Goal: Task Accomplishment & Management: Complete application form

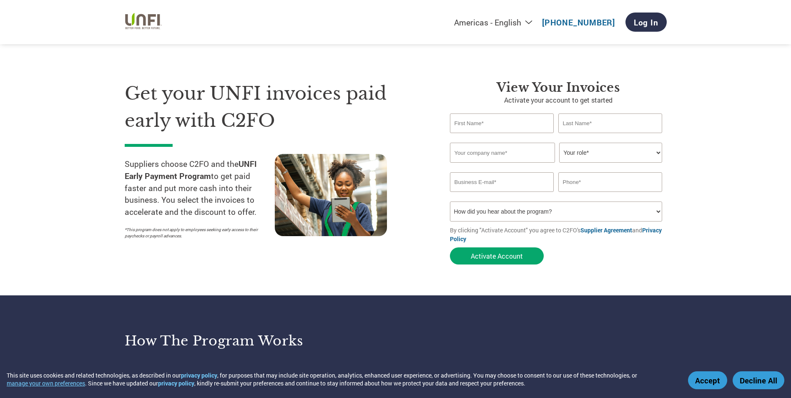
click at [516, 121] on input "text" at bounding box center [502, 123] width 104 height 20
click at [482, 121] on input "text" at bounding box center [502, 123] width 104 height 20
type input "Lupe"
type input "[PERSON_NAME]"
type input "Upstar Nutrition Inc"
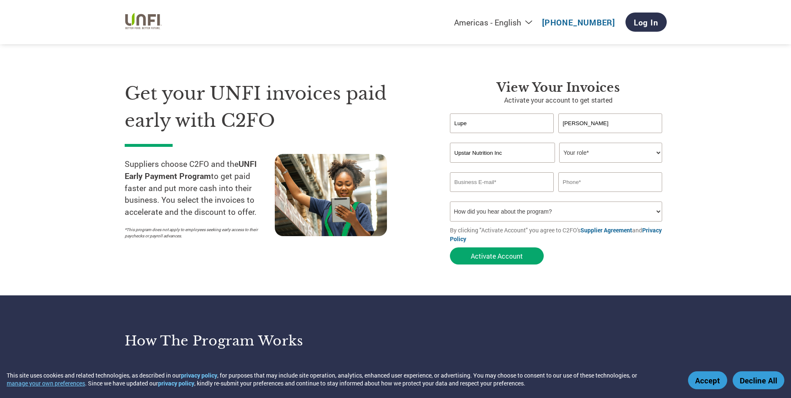
type input "[EMAIL_ADDRESS][DOMAIN_NAME]"
click at [607, 161] on form "[PERSON_NAME] Invalid first name or first name is too long Invalid last name or…" at bounding box center [558, 190] width 217 height 155
drag, startPoint x: 607, startPoint y: 161, endPoint x: 602, endPoint y: 156, distance: 6.8
click at [602, 156] on select "Your role* CFO Controller Credit Manager Finance Director Treasurer CEO Preside…" at bounding box center [610, 153] width 103 height 20
select select "ACCOUNTING"
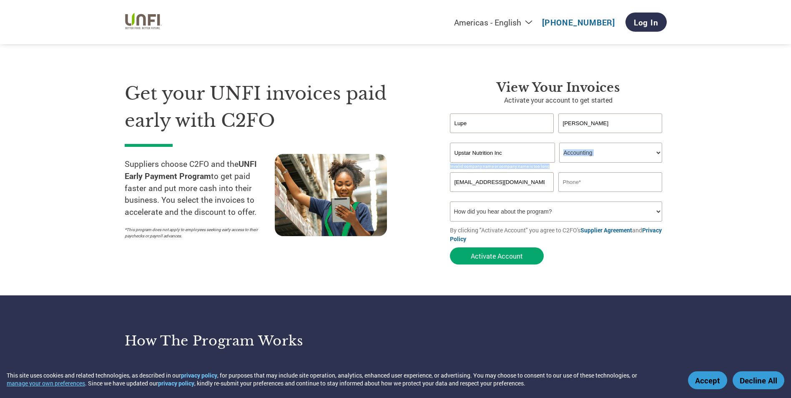
click at [559, 143] on select "Your role* CFO Controller Credit Manager Finance Director Treasurer CEO Preside…" at bounding box center [610, 153] width 103 height 20
click at [594, 185] on input "text" at bounding box center [611, 182] width 104 height 20
type input "4802383226"
click at [511, 209] on select "How did you hear about the program? Received a letter Email Social Media Online…" at bounding box center [556, 211] width 213 height 20
select select "Email"
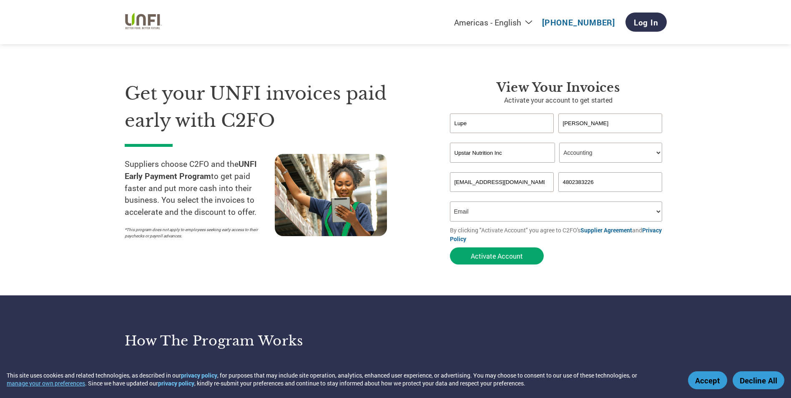
click at [450, 201] on select "How did you hear about the program? Received a letter Email Social Media Online…" at bounding box center [556, 211] width 213 height 20
click at [488, 253] on button "Activate Account" at bounding box center [497, 255] width 94 height 17
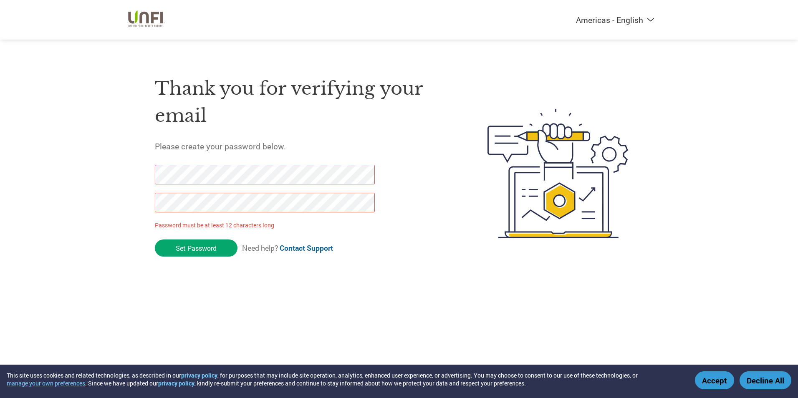
click at [226, 189] on div at bounding box center [260, 193] width 211 height 56
click at [123, 176] on div "Americas - English Américas - Español Américas - Português Amériques - Français…" at bounding box center [399, 140] width 798 height 280
click at [142, 184] on div "Thank you for verifying your email Please create your password below. Password …" at bounding box center [399, 173] width 542 height 221
click at [337, 154] on div "Thank you for verifying your email Please create your password below. Password …" at bounding box center [301, 173] width 293 height 221
drag, startPoint x: 218, startPoint y: 159, endPoint x: 99, endPoint y: 167, distance: 119.2
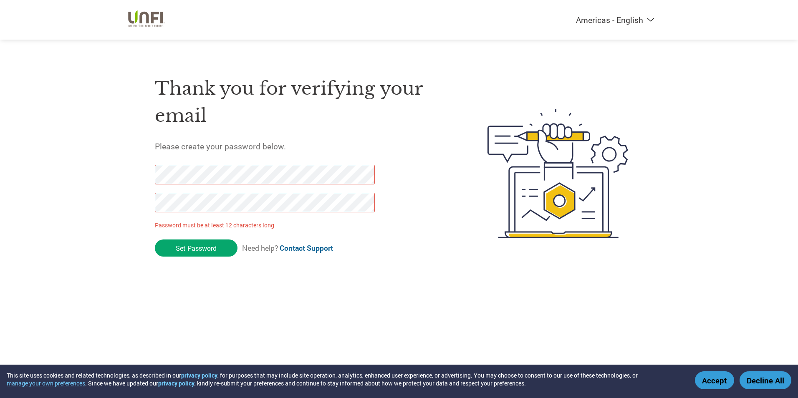
click at [99, 167] on div "Americas - English Américas - Español Américas - Português Amériques - Français…" at bounding box center [399, 140] width 798 height 280
click at [114, 173] on div "Americas - English Américas - Español Américas - Português Amériques - Français…" at bounding box center [399, 140] width 798 height 280
click at [181, 244] on input "Set Password" at bounding box center [196, 247] width 83 height 17
